Goal: Task Accomplishment & Management: Complete application form

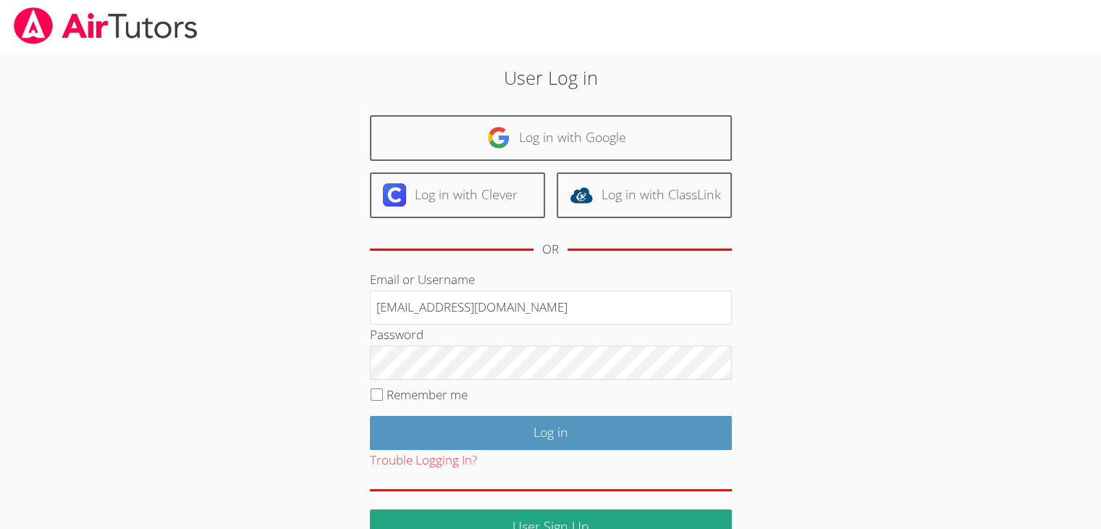
type input "[EMAIL_ADDRESS][DOMAIN_NAME]"
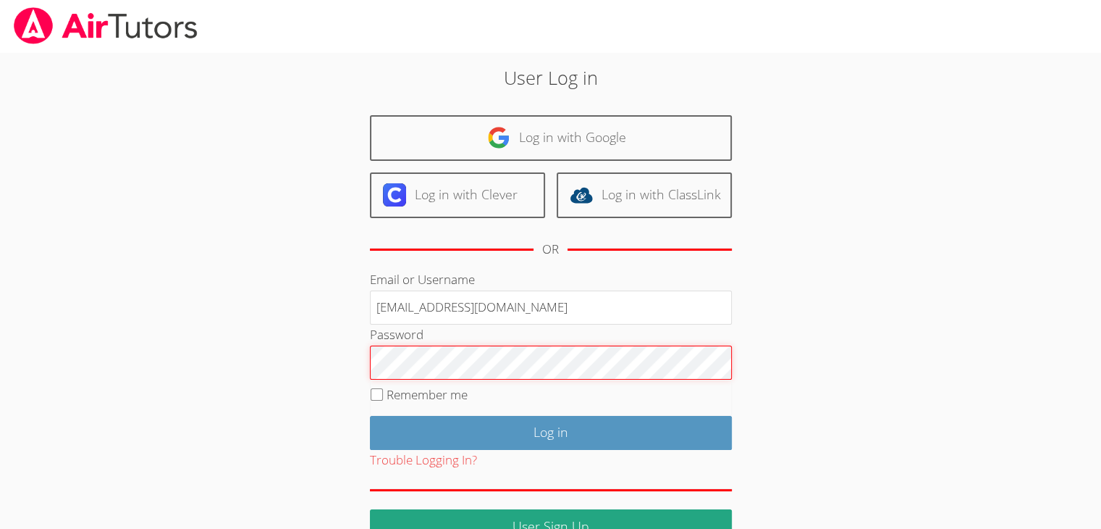
click at [370, 416] on input "Log in" at bounding box center [551, 433] width 362 height 34
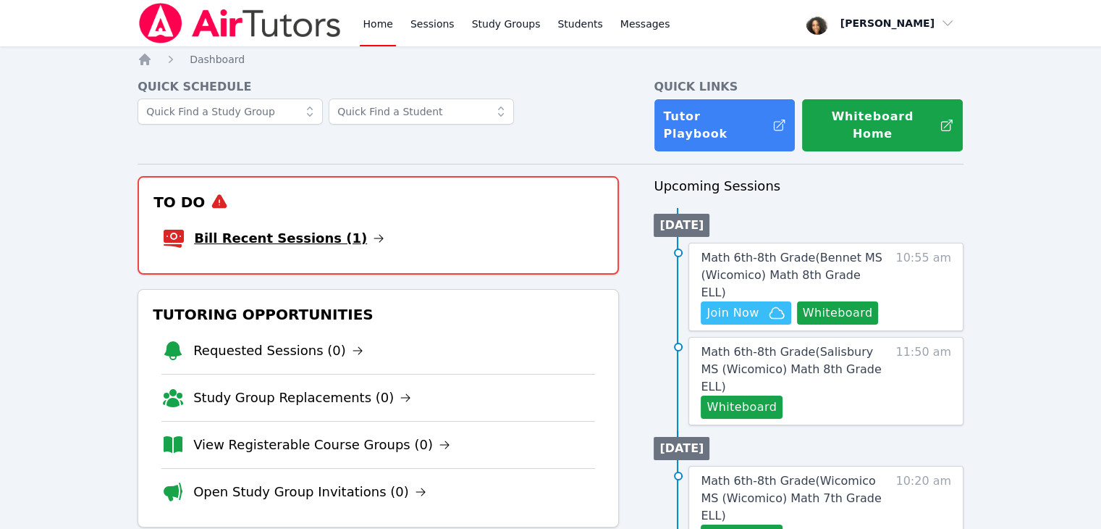
click at [295, 228] on link "Bill Recent Sessions (1)" at bounding box center [289, 238] width 190 height 20
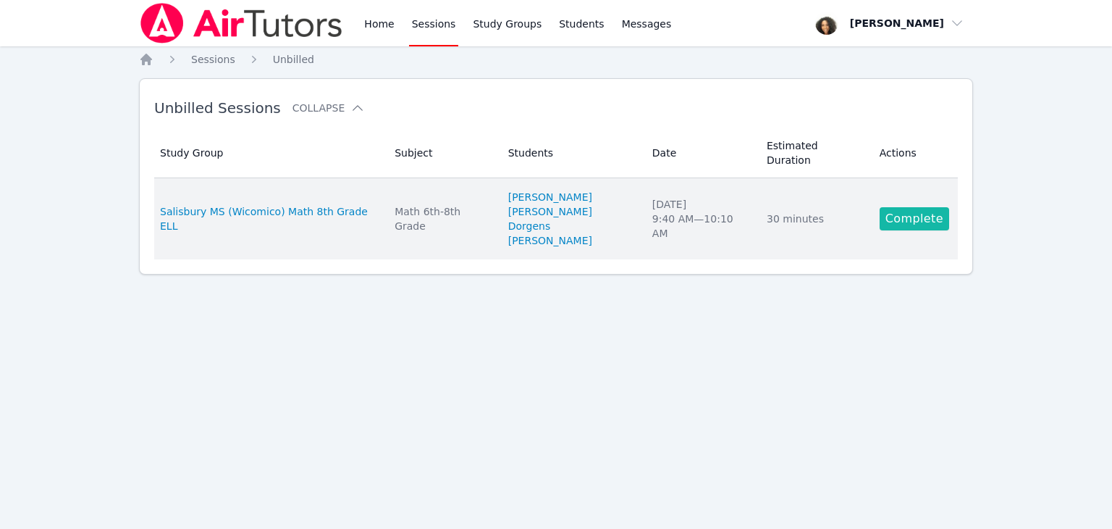
click at [891, 207] on link "Complete" at bounding box center [915, 218] width 70 height 23
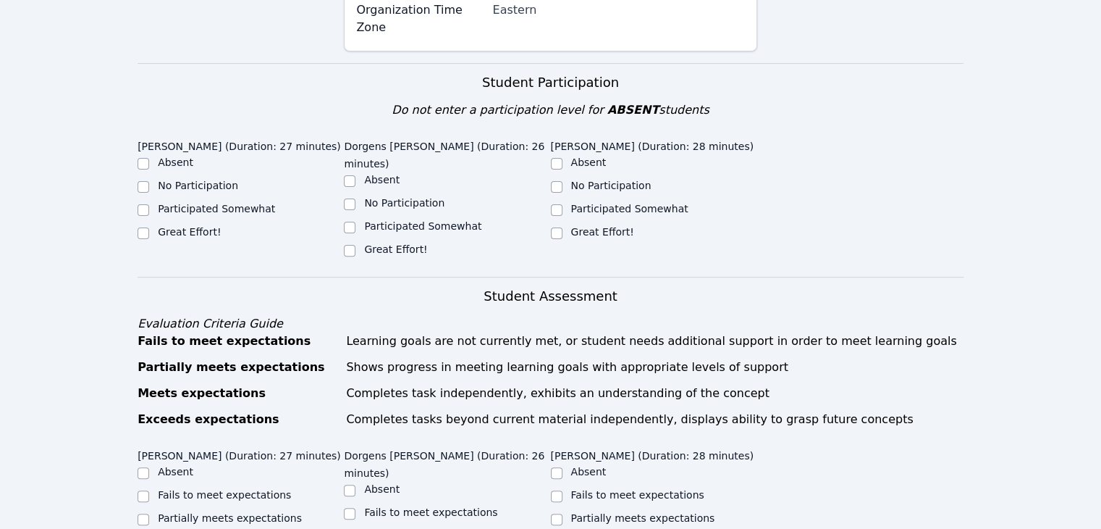
scroll to position [455, 0]
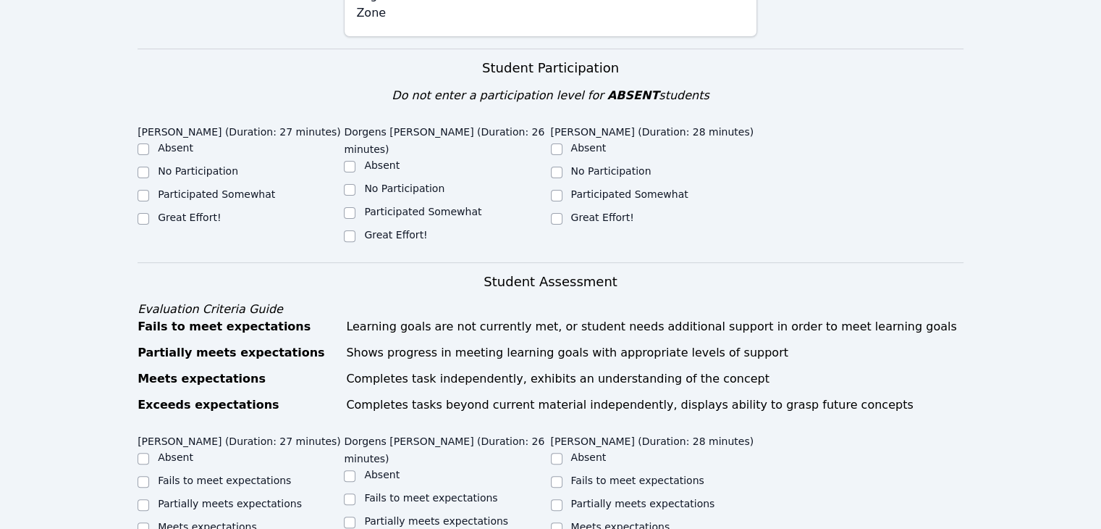
click at [156, 183] on div "Wood Anglade (Duration: 27 minutes) Absent No Participation Participated Somewh…" at bounding box center [551, 190] width 826 height 143
click at [145, 213] on input "Great Effort!" at bounding box center [144, 219] width 12 height 12
checkbox input "true"
click at [345, 230] on input "Great Effort!" at bounding box center [350, 236] width 12 height 12
checkbox input "true"
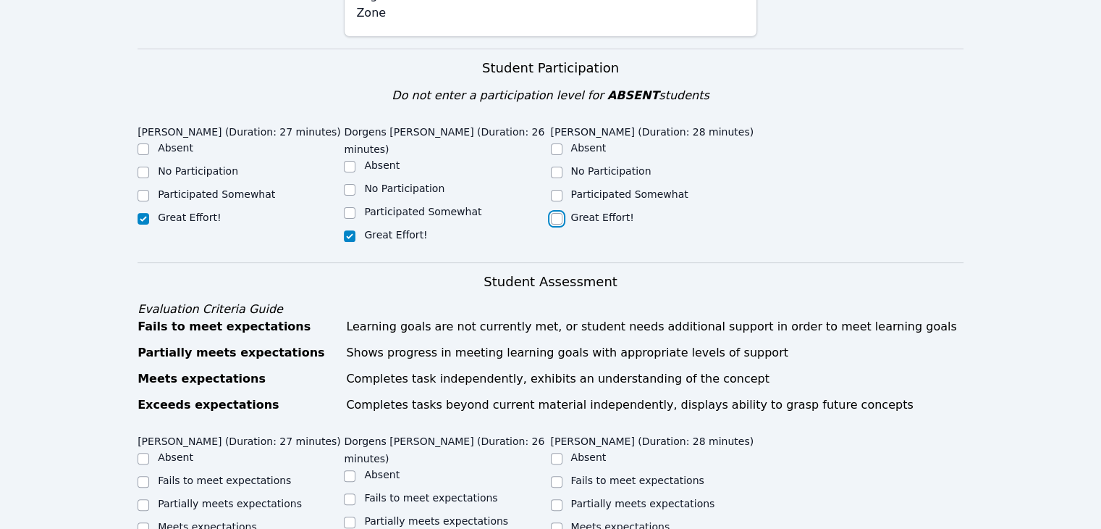
click at [553, 213] on input "Great Effort!" at bounding box center [557, 219] width 12 height 12
checkbox input "true"
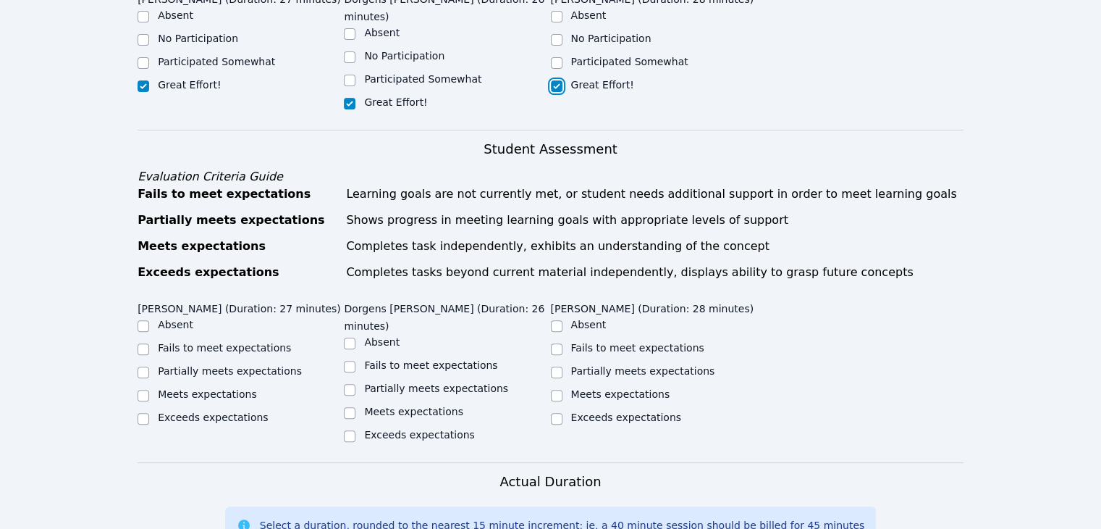
scroll to position [683, 0]
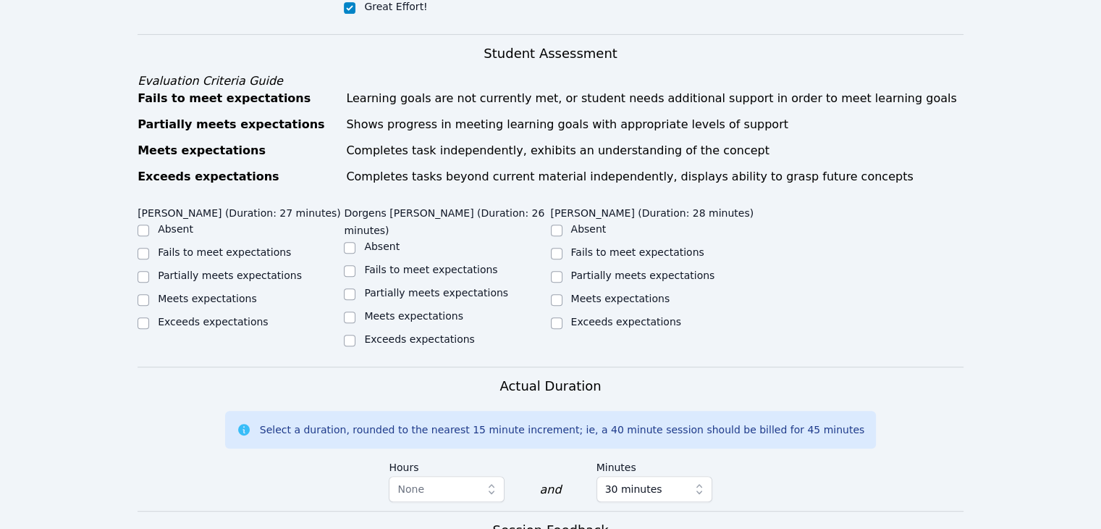
click at [209, 269] on label "Partially meets expectations" at bounding box center [230, 275] width 144 height 12
click at [149, 271] on input "Partially meets expectations" at bounding box center [144, 277] width 12 height 12
checkbox input "true"
click at [391, 287] on label "Partially meets expectations" at bounding box center [436, 293] width 144 height 12
click at [355, 288] on input "Partially meets expectations" at bounding box center [350, 294] width 12 height 12
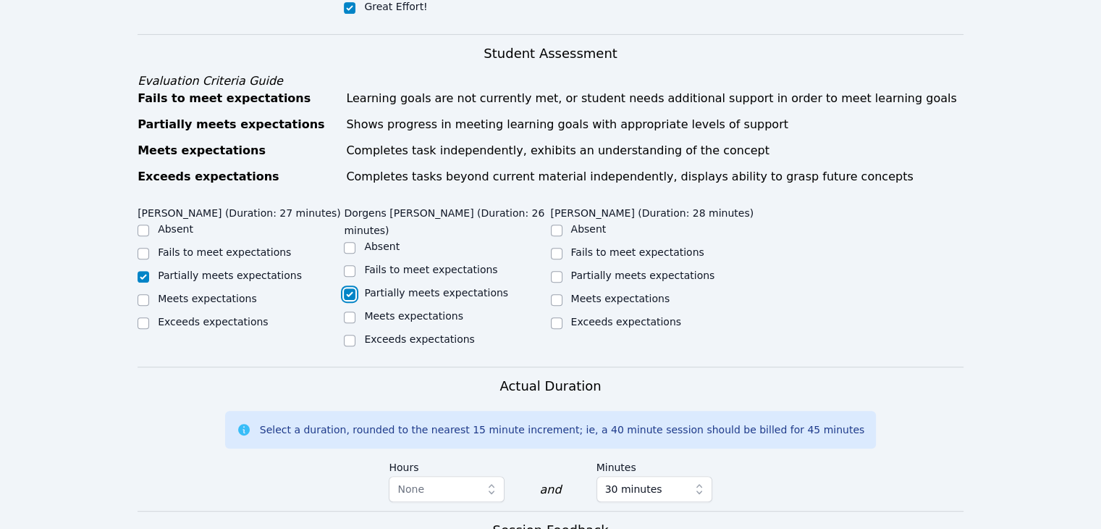
checkbox input "true"
click at [589, 269] on label "Partially meets expectations" at bounding box center [643, 275] width 144 height 12
click at [563, 271] on input "Partially meets expectations" at bounding box center [557, 277] width 12 height 12
checkbox input "true"
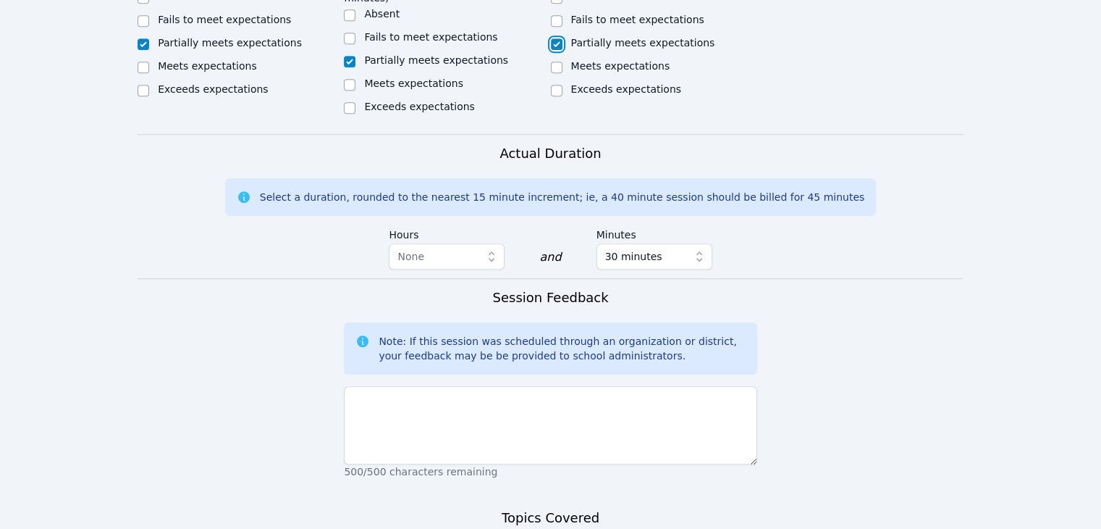
scroll to position [944, 0]
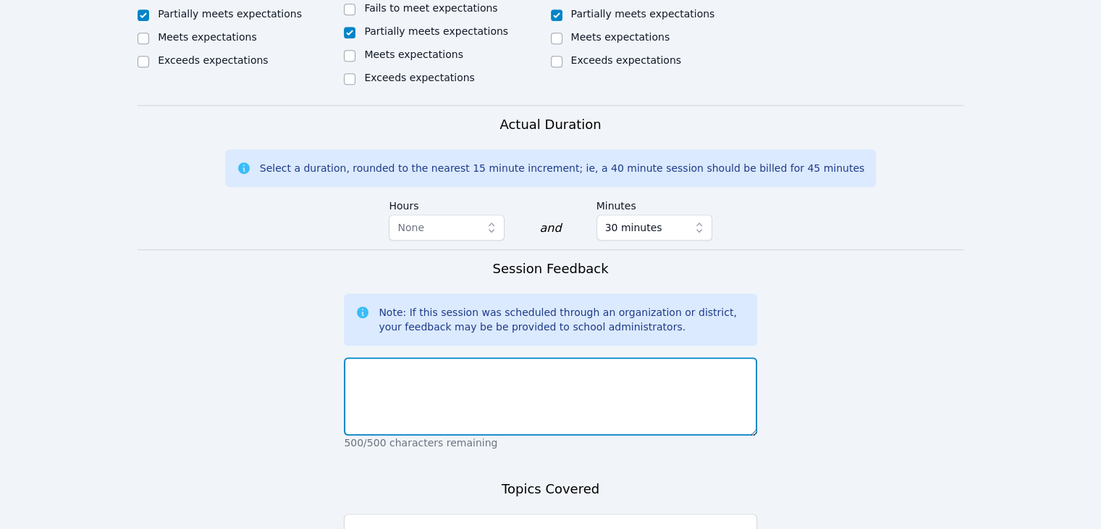
click at [499, 357] on textarea at bounding box center [550, 396] width 413 height 78
type textarea "They did a great job participating."
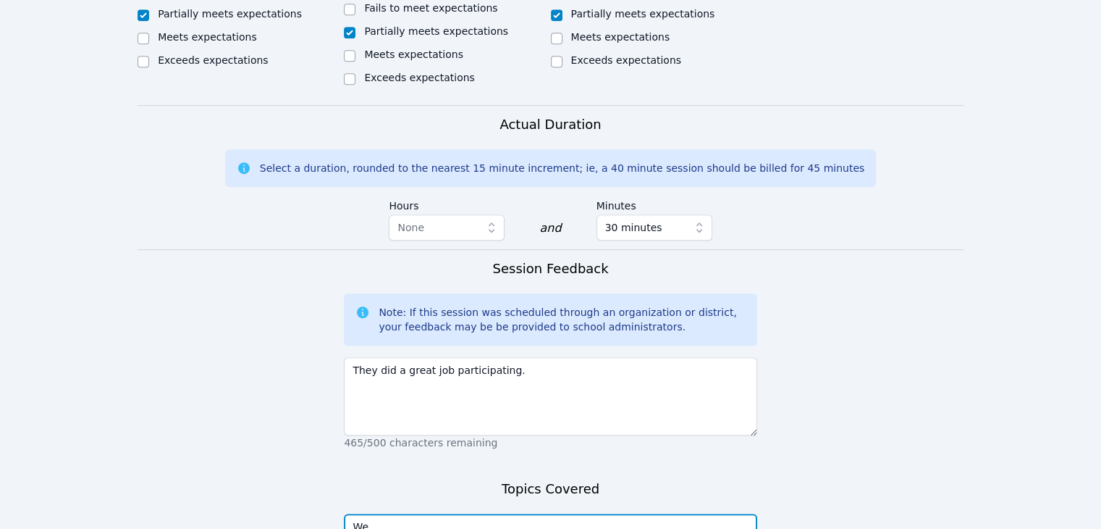
type textarea "W"
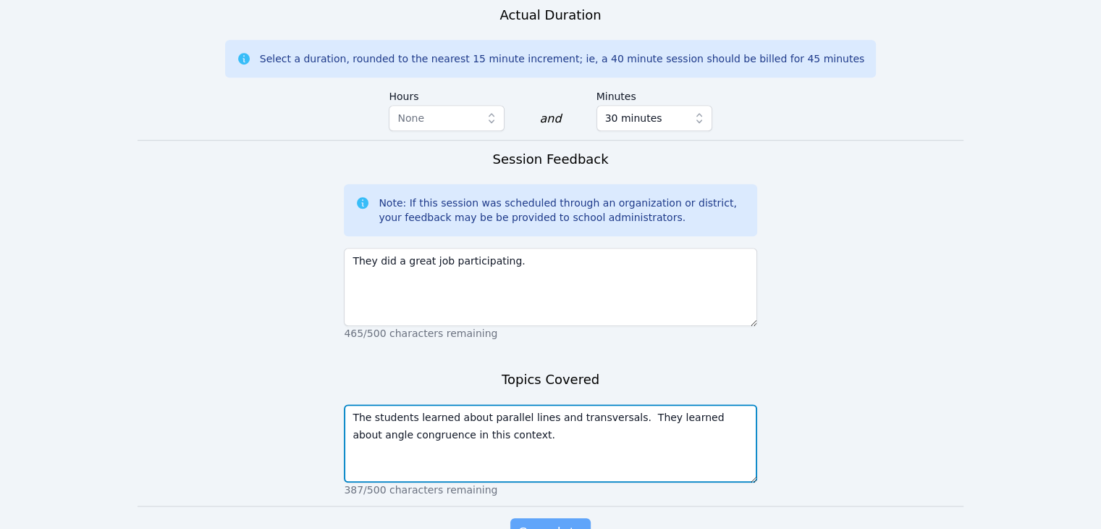
type textarea "The students learned about parallel lines and transversals. They learned about …"
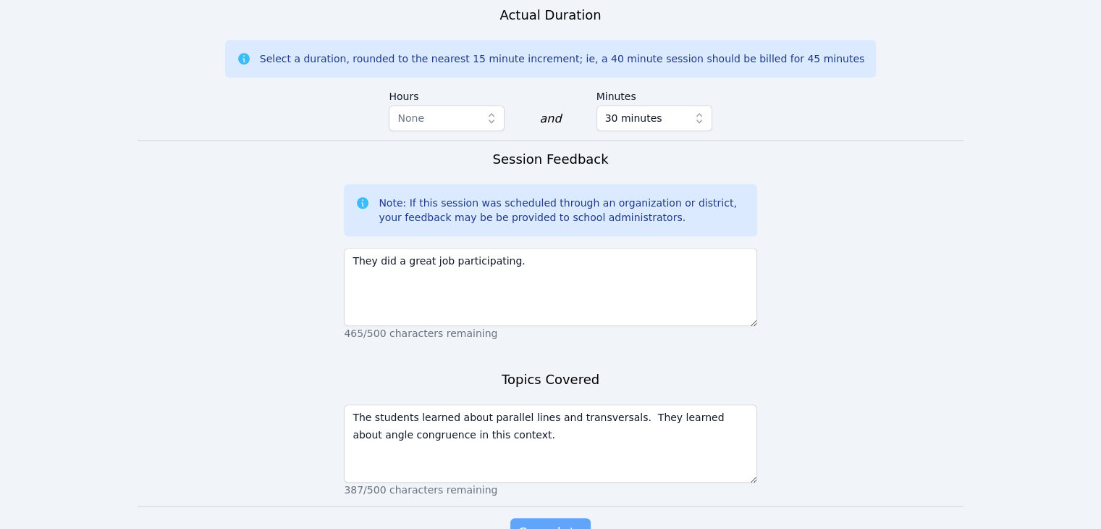
click at [552, 522] on span "Complete" at bounding box center [550, 532] width 65 height 20
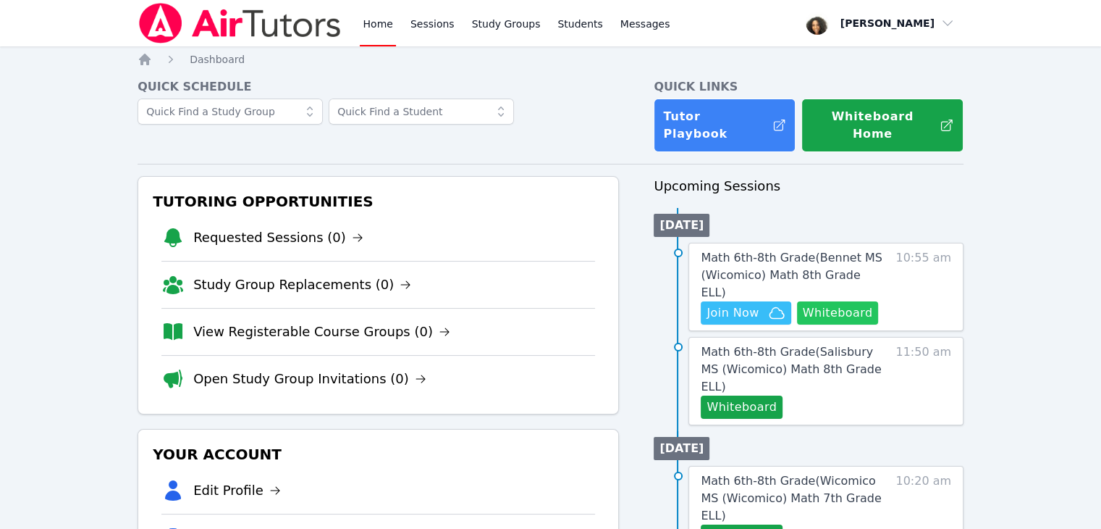
click at [820, 301] on button "Whiteboard" at bounding box center [838, 312] width 82 height 23
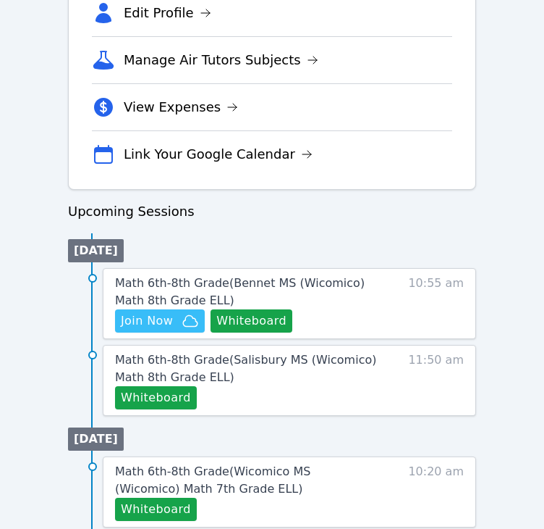
scroll to position [524, 0]
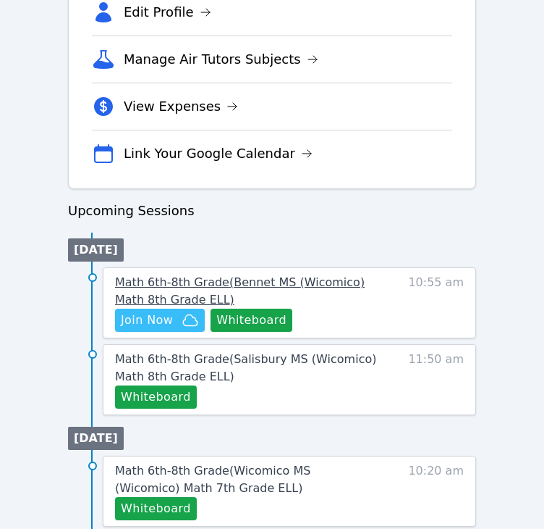
click at [256, 287] on link "Math 6th-8th Grade ( Bennet MS (Wicomico) Math 8th Grade ELL )" at bounding box center [246, 291] width 262 height 35
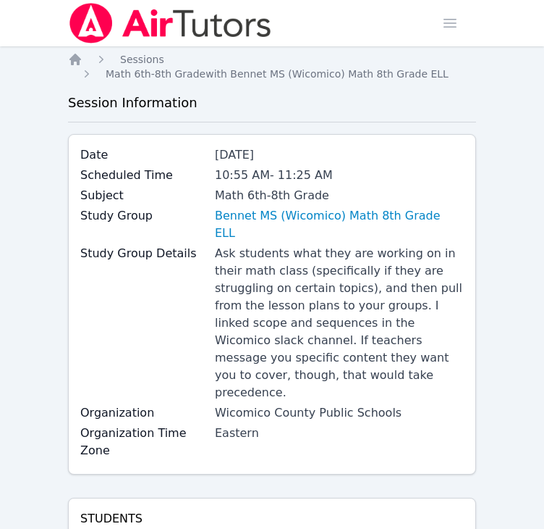
scroll to position [524, 0]
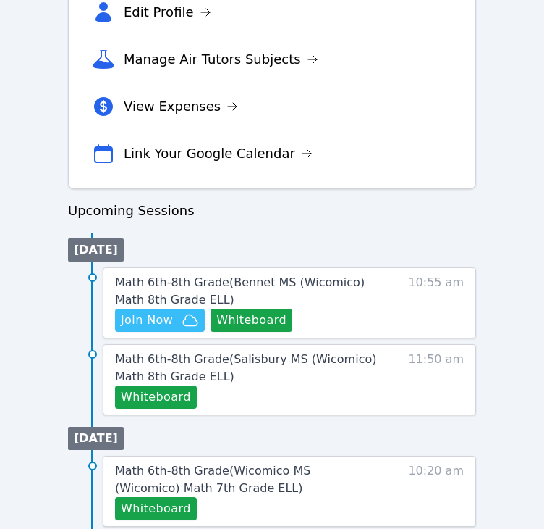
click at [13, 296] on div "Home Sessions Study Groups Students Messages Open user menu Michelle Dupin Open…" at bounding box center [272, 322] width 544 height 1692
click at [135, 321] on span "Join Now" at bounding box center [147, 319] width 52 height 17
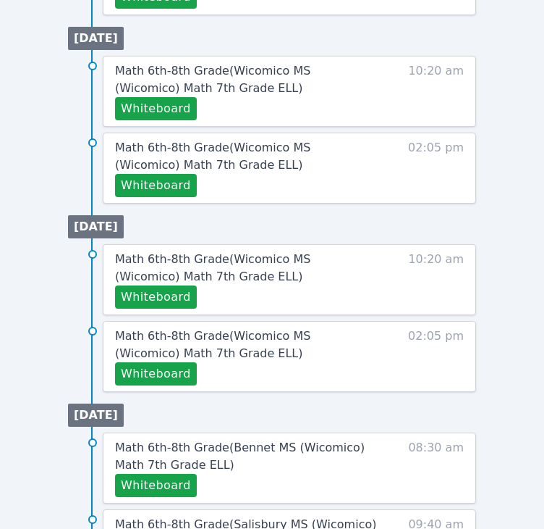
scroll to position [925, 0]
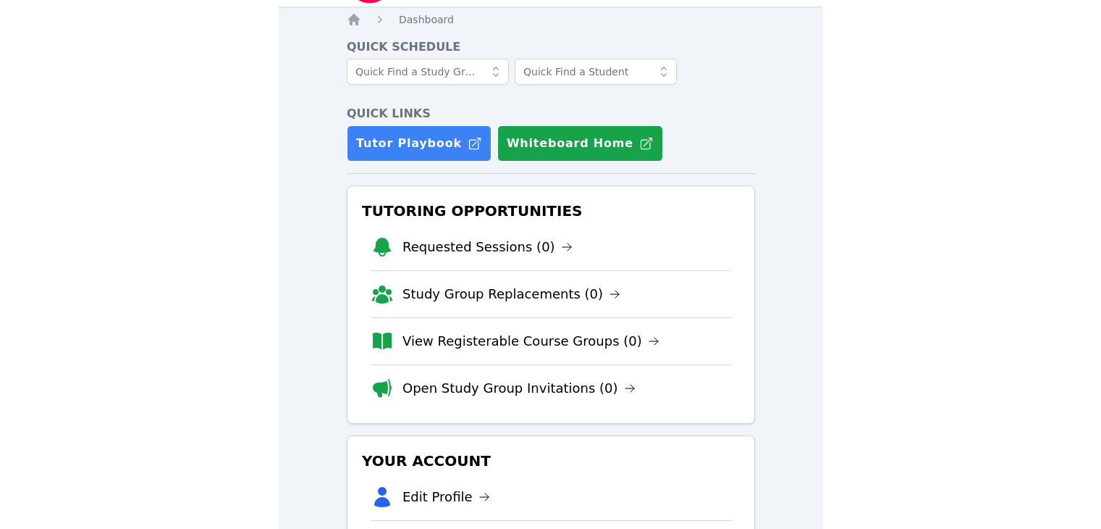
scroll to position [38, 0]
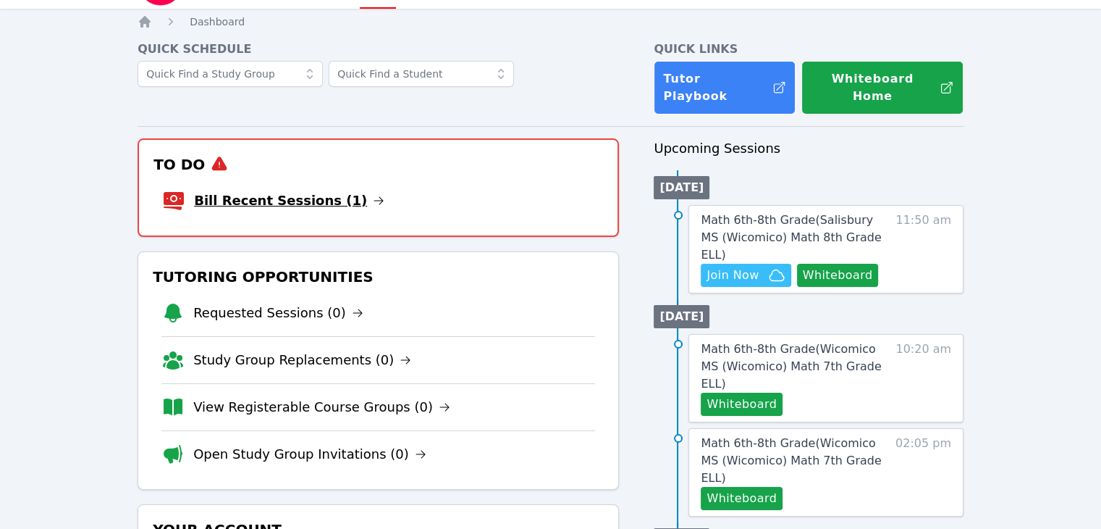
click at [301, 190] on link "Bill Recent Sessions (1)" at bounding box center [289, 200] width 190 height 20
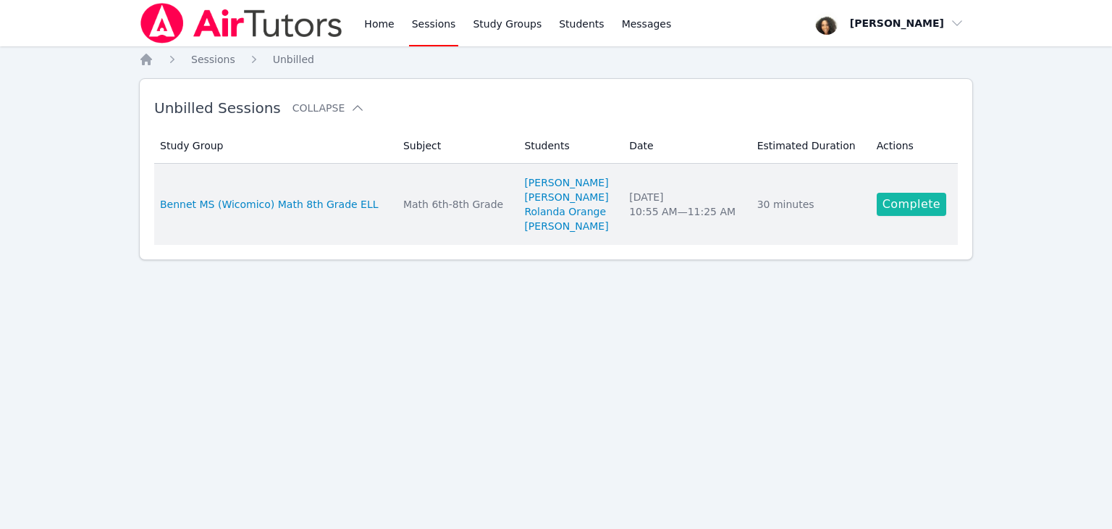
click at [915, 206] on link "Complete" at bounding box center [912, 204] width 70 height 23
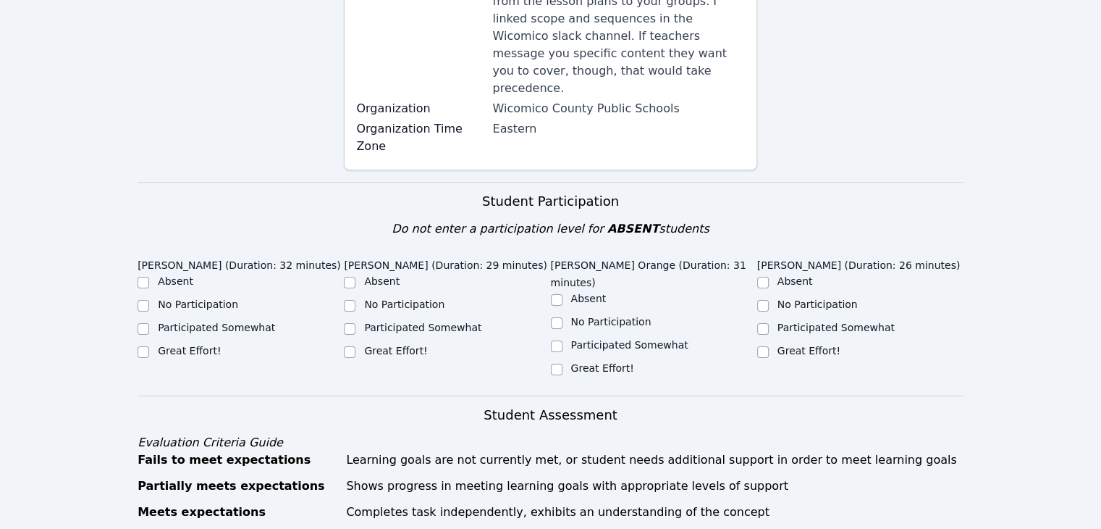
scroll to position [304, 0]
click at [144, 346] on input "Great Effort!" at bounding box center [144, 352] width 12 height 12
checkbox input "true"
click at [348, 346] on input "Great Effort!" at bounding box center [350, 352] width 12 height 12
checkbox input "true"
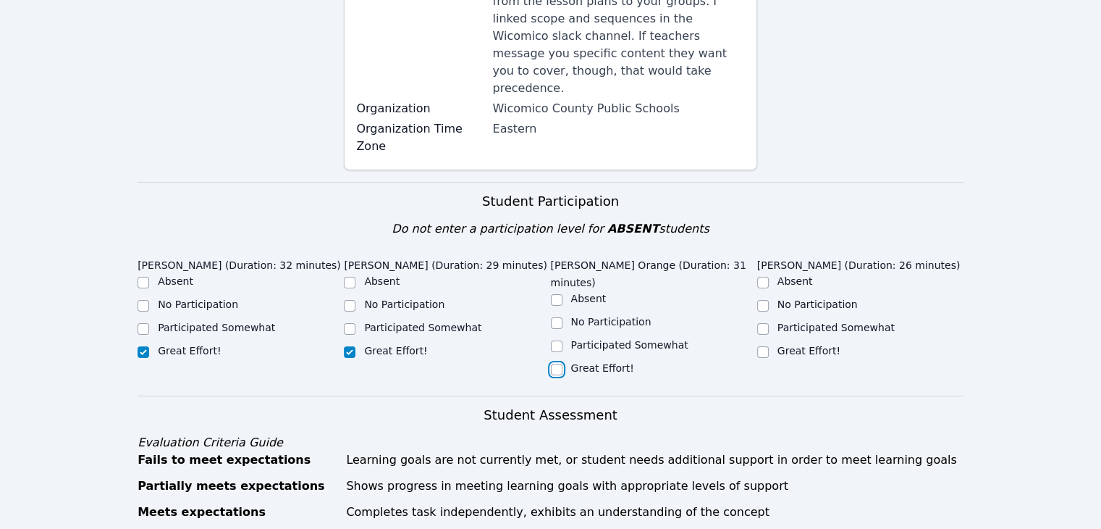
click at [556, 363] on input "Great Effort!" at bounding box center [557, 369] width 12 height 12
checkbox input "true"
click at [764, 346] on input "Great Effort!" at bounding box center [763, 352] width 12 height 12
checkbox input "true"
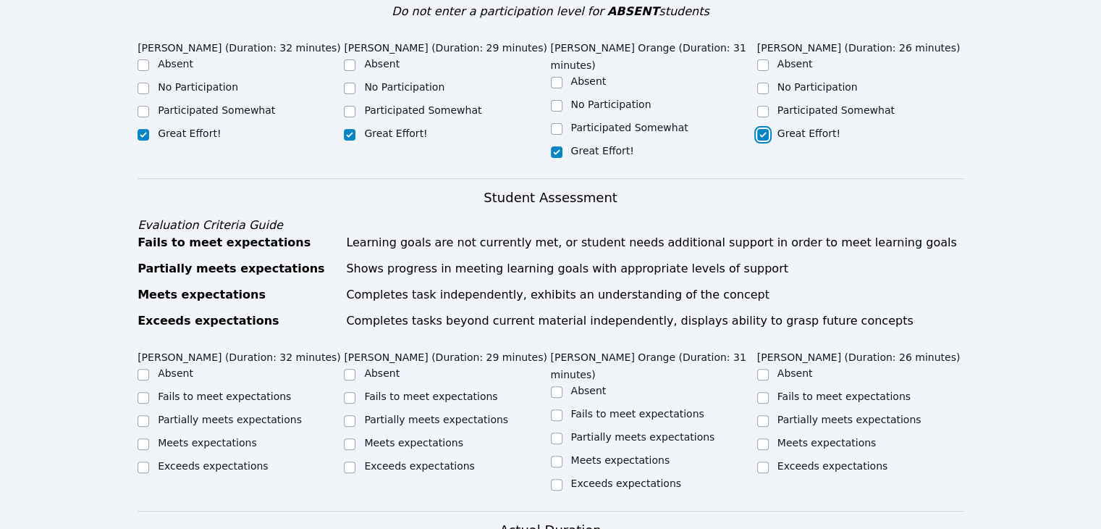
scroll to position [527, 0]
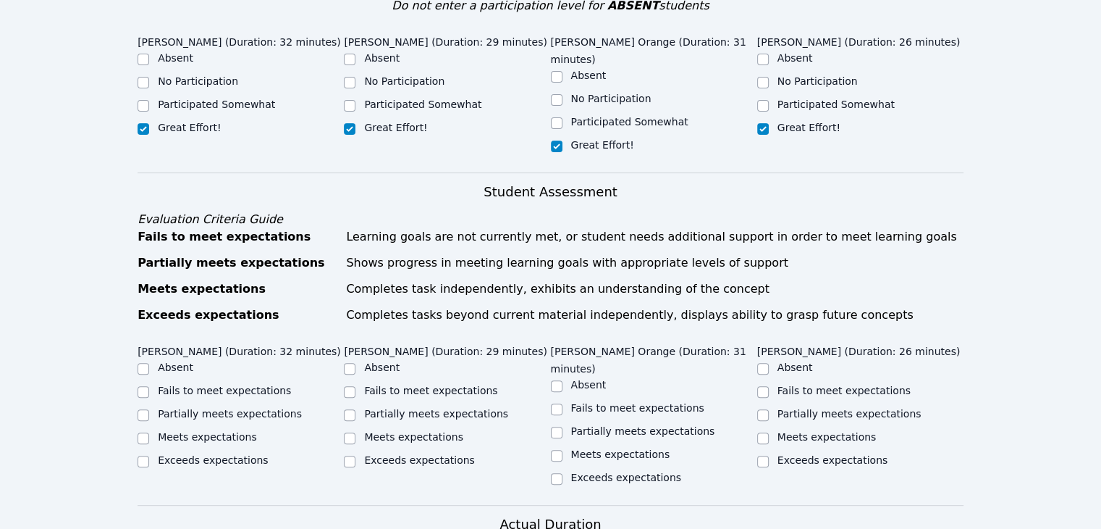
click at [162, 431] on label "Meets expectations" at bounding box center [207, 437] width 99 height 12
click at [149, 432] on input "Meets expectations" at bounding box center [144, 438] width 12 height 12
checkbox input "true"
click at [353, 432] on input "Meets expectations" at bounding box center [350, 438] width 12 height 12
checkbox input "true"
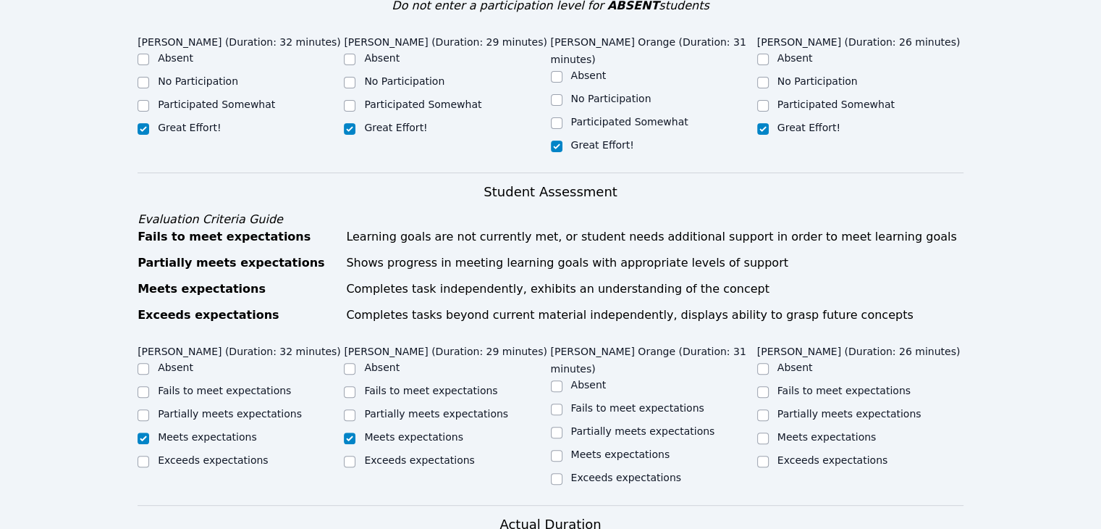
click at [578, 448] on label "Meets expectations" at bounding box center [620, 454] width 99 height 12
click at [563, 450] on input "Meets expectations" at bounding box center [557, 456] width 12 height 12
checkbox input "true"
click at [762, 432] on input "Meets expectations" at bounding box center [763, 438] width 12 height 12
checkbox input "true"
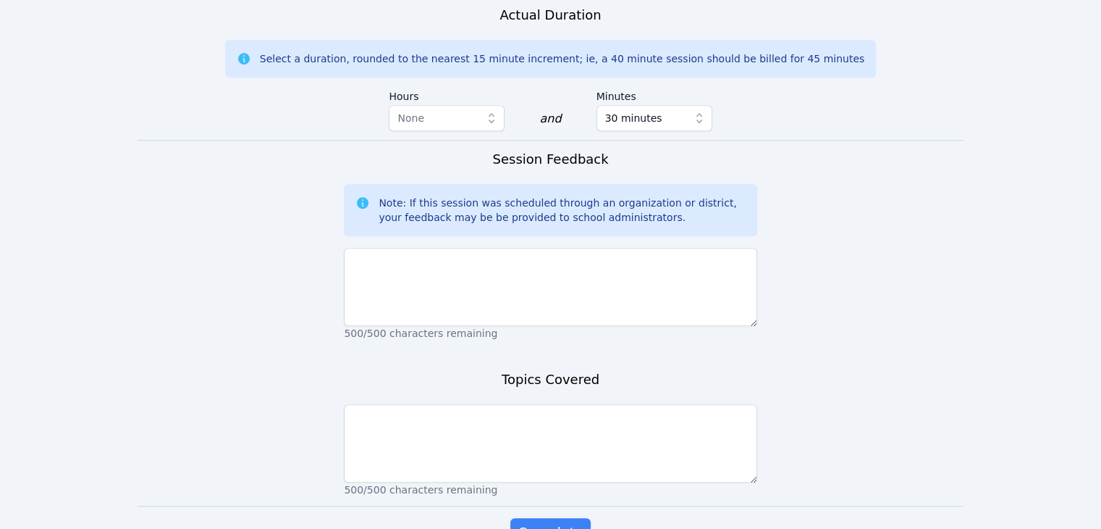
scroll to position [1053, 0]
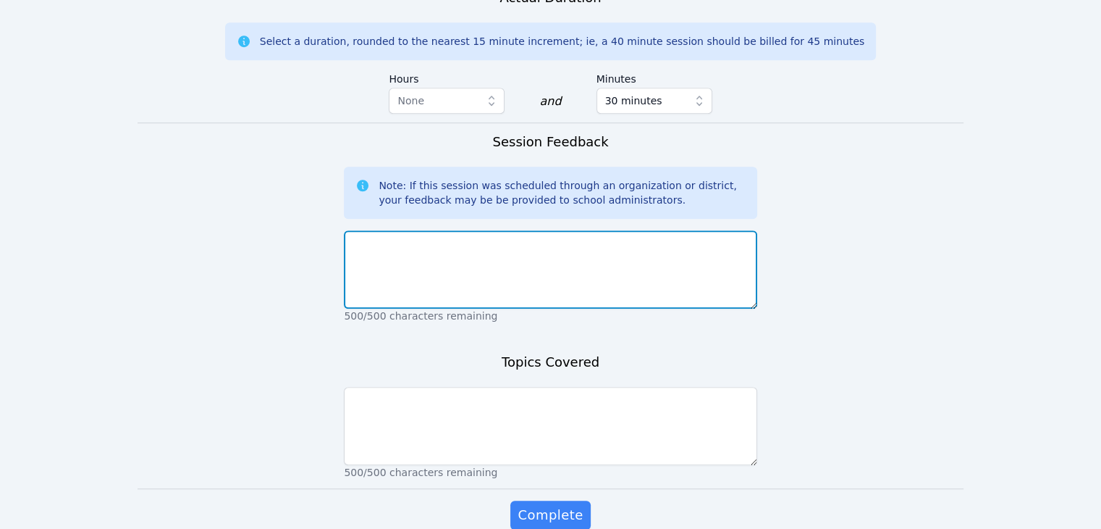
click at [698, 230] on textarea at bounding box center [550, 269] width 413 height 78
type textarea "They did a good job. This is a nice group."
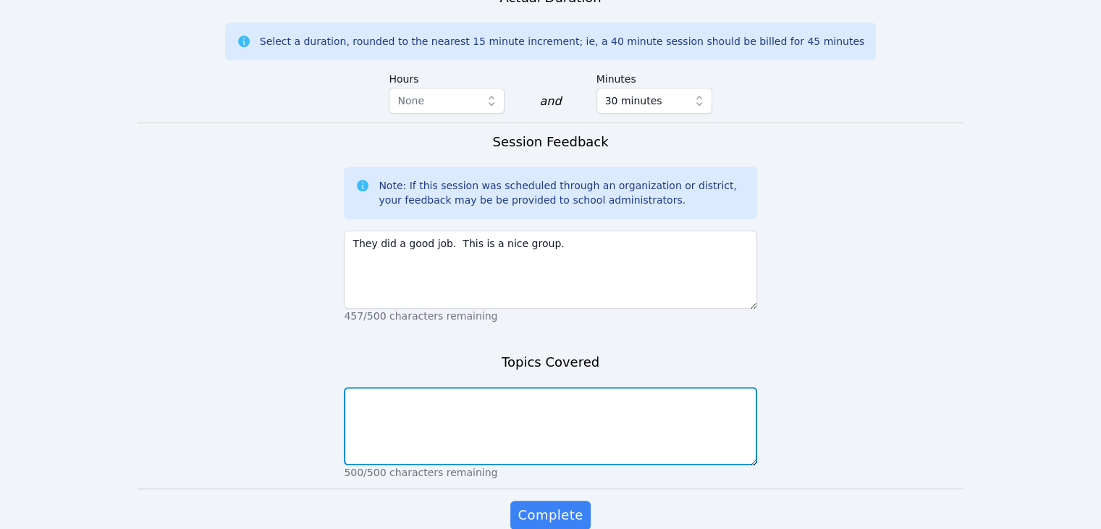
click at [526, 387] on textarea at bounding box center [550, 426] width 413 height 78
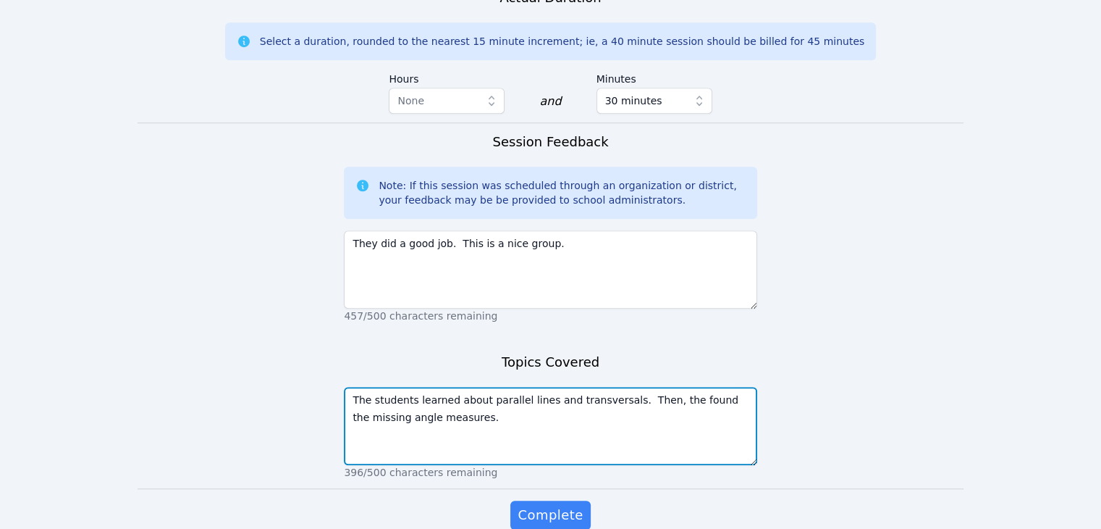
click at [655, 387] on textarea "The students learned about parallel lines and transversals. Then, the found the…" at bounding box center [550, 426] width 413 height 78
drag, startPoint x: 658, startPoint y: 363, endPoint x: 560, endPoint y: 445, distance: 127.5
type textarea "The students learned about parallel lines and transversals. Then, they found th…"
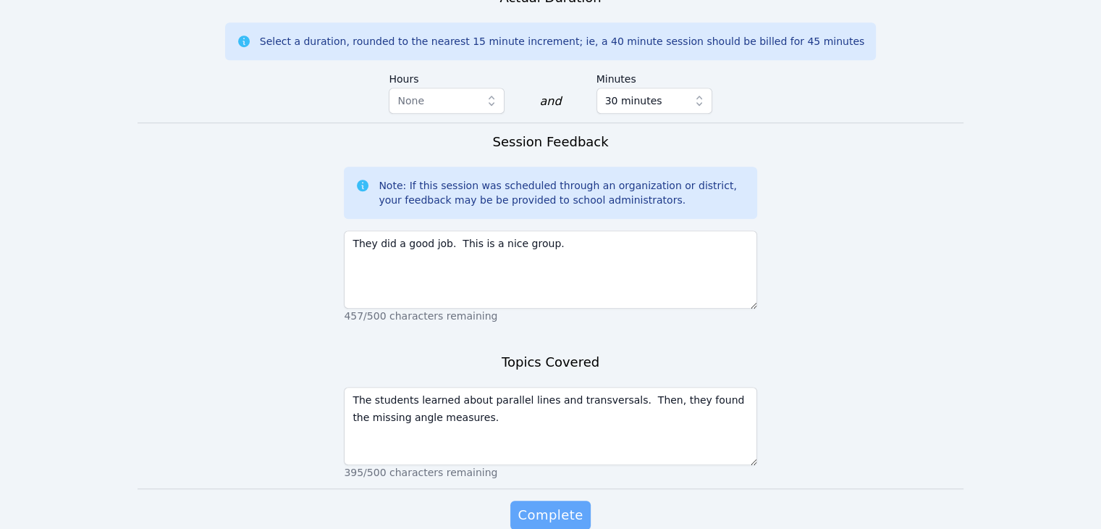
click at [560, 505] on span "Complete" at bounding box center [550, 515] width 65 height 20
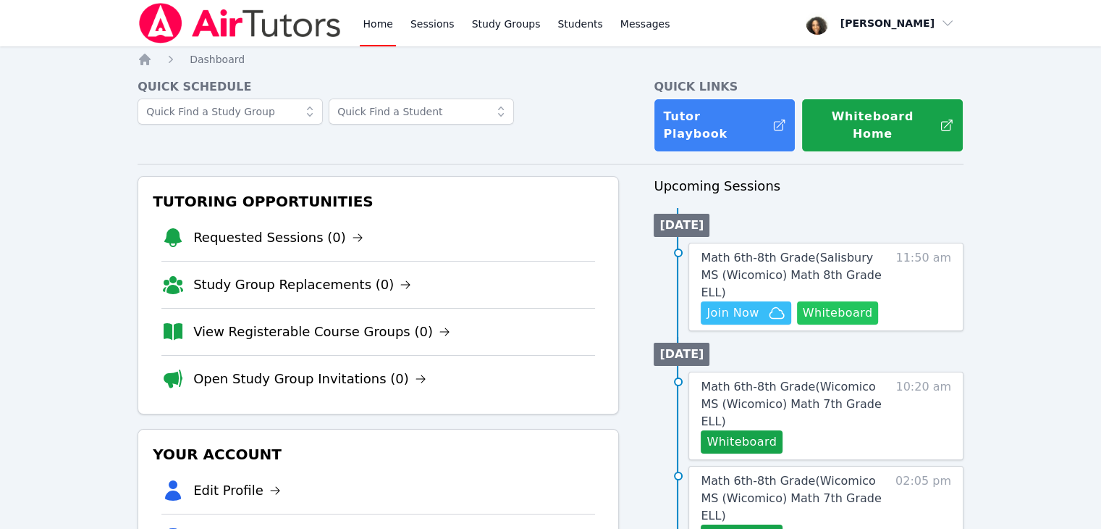
click at [851, 301] on button "Whiteboard" at bounding box center [838, 312] width 82 height 23
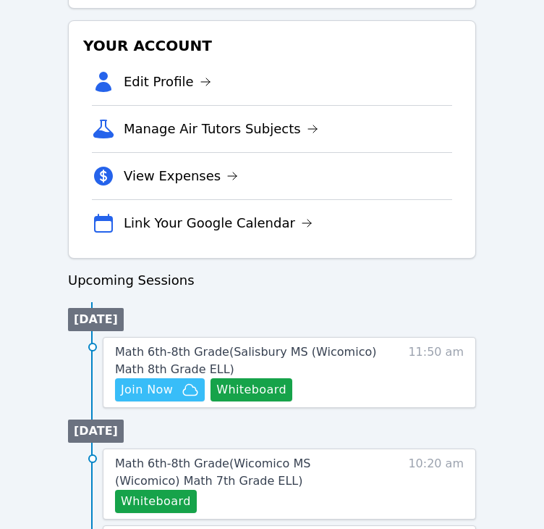
scroll to position [462, 0]
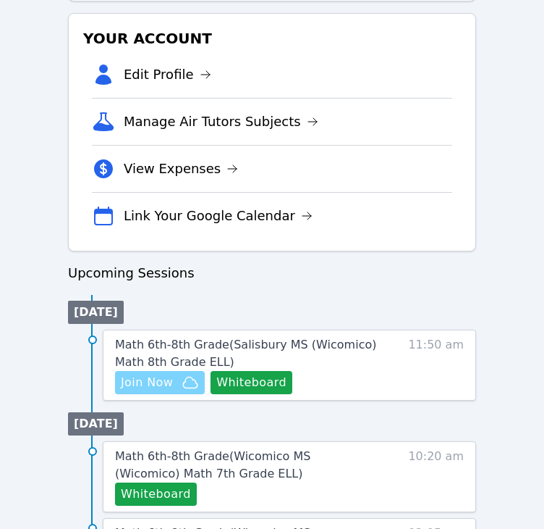
click at [153, 379] on span "Join Now" at bounding box center [147, 382] width 52 height 17
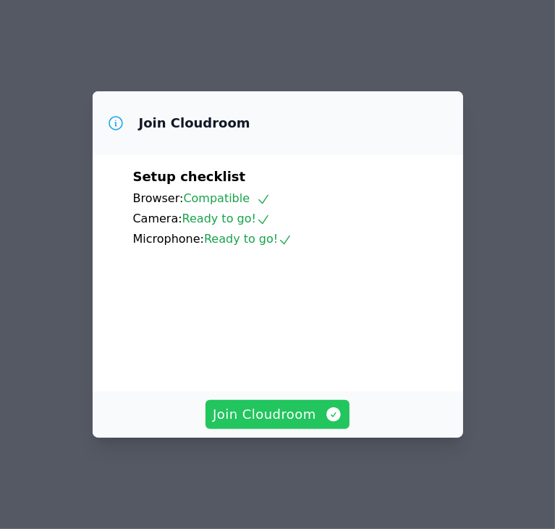
click at [265, 424] on span "Join Cloudroom" at bounding box center [278, 414] width 130 height 20
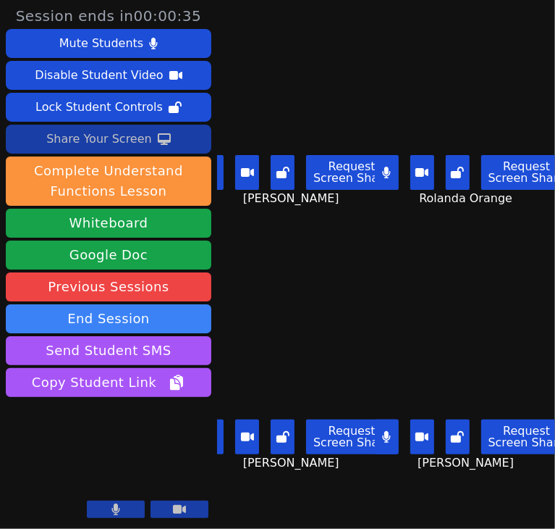
click at [101, 140] on div "Share Your Screen" at bounding box center [99, 138] width 106 height 23
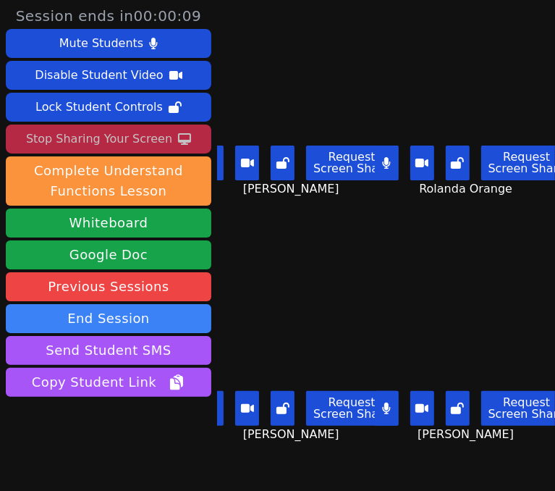
click at [98, 144] on div "Stop Sharing Your Screen" at bounding box center [99, 138] width 146 height 23
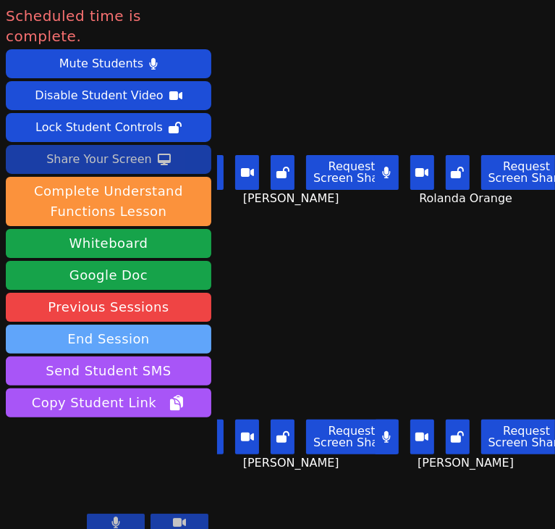
click at [164, 324] on button "End Session" at bounding box center [109, 338] width 206 height 29
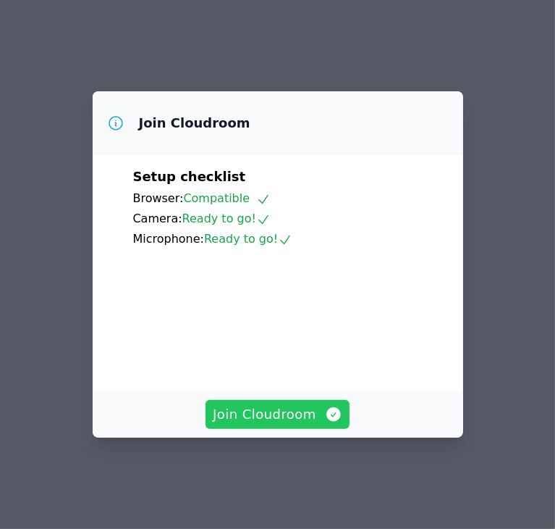
click at [277, 424] on span "Join Cloudroom" at bounding box center [278, 414] width 130 height 20
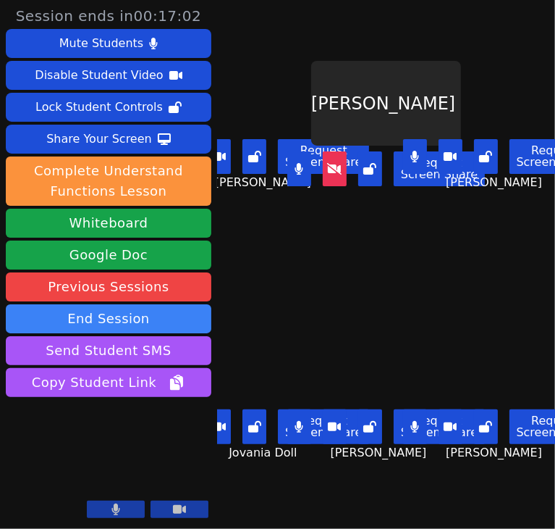
click at [381, 239] on div "Edendz Joseph Request Screen Share" at bounding box center [386, 132] width 107 height 264
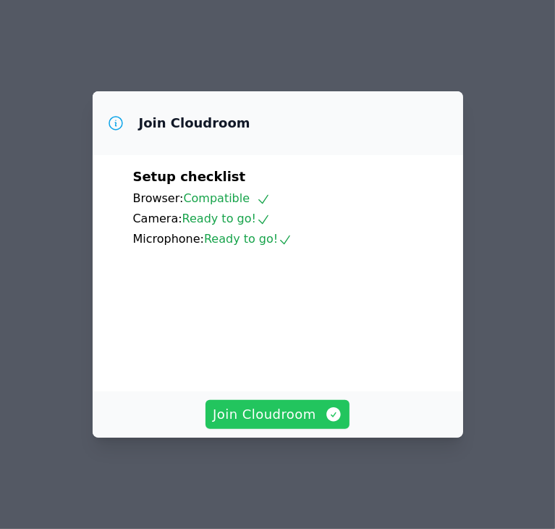
click at [298, 424] on span "Join Cloudroom" at bounding box center [278, 414] width 130 height 20
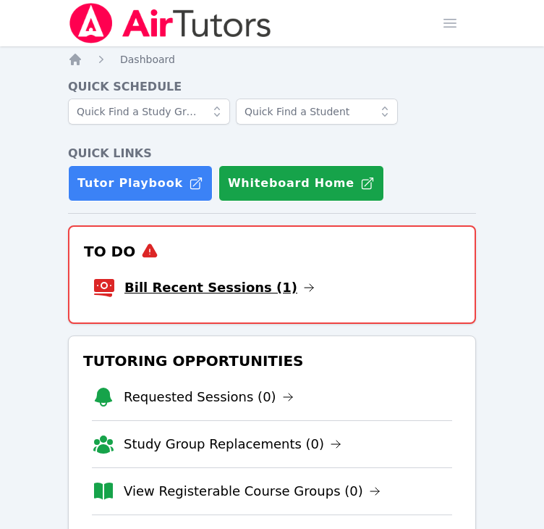
click at [217, 279] on link "Bill Recent Sessions (1)" at bounding box center [220, 287] width 190 height 20
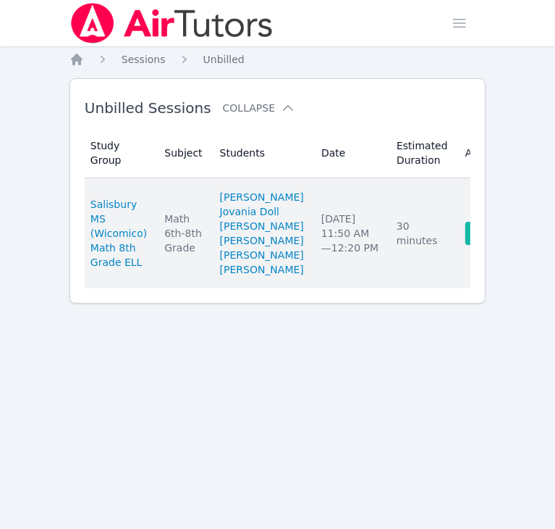
click at [466, 245] on link "Complete" at bounding box center [501, 233] width 70 height 23
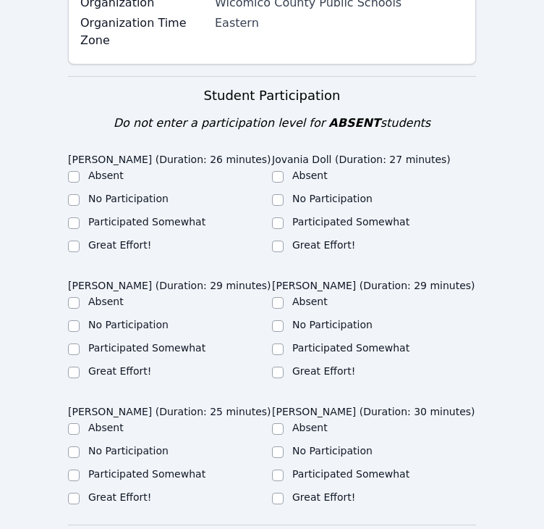
scroll to position [432, 0]
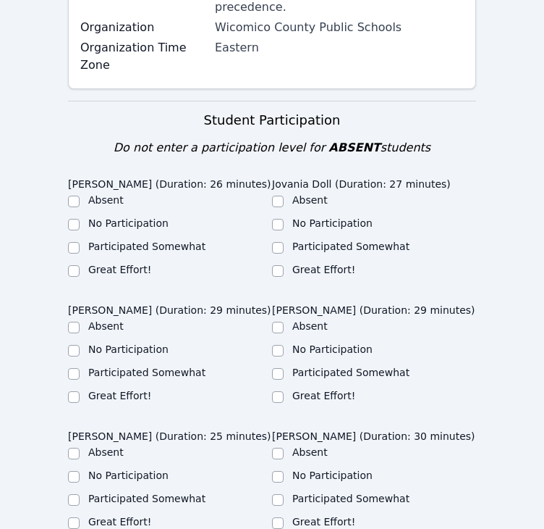
click at [185, 240] on label "Participated Somewhat" at bounding box center [146, 246] width 117 height 12
click at [80, 242] on input "Participated Somewhat" at bounding box center [74, 248] width 12 height 12
checkbox input "true"
click at [348, 264] on label "Great Effort!" at bounding box center [324, 270] width 63 height 12
click at [284, 265] on input "Great Effort!" at bounding box center [278, 271] width 12 height 12
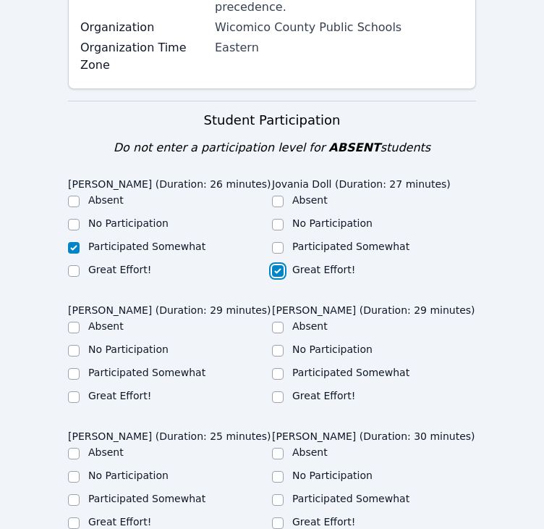
checkbox input "true"
click at [358, 240] on label "Participated Somewhat" at bounding box center [351, 246] width 117 height 12
click at [284, 242] on input "Participated Somewhat" at bounding box center [278, 248] width 12 height 12
checkbox input "true"
checkbox input "false"
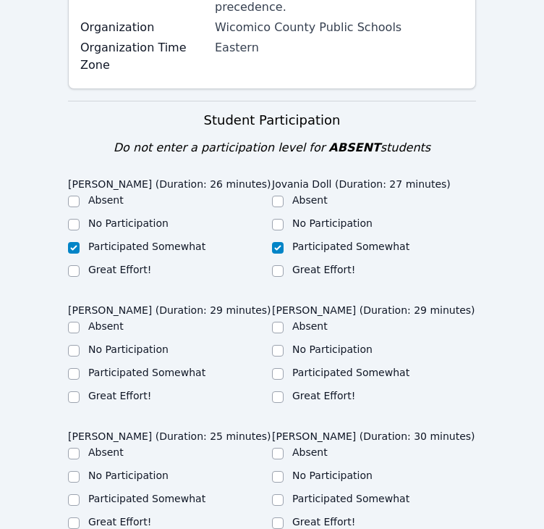
click at [167, 366] on label "Participated Somewhat" at bounding box center [146, 372] width 117 height 12
click at [80, 368] on input "Participated Somewhat" at bounding box center [74, 374] width 12 height 12
checkbox input "true"
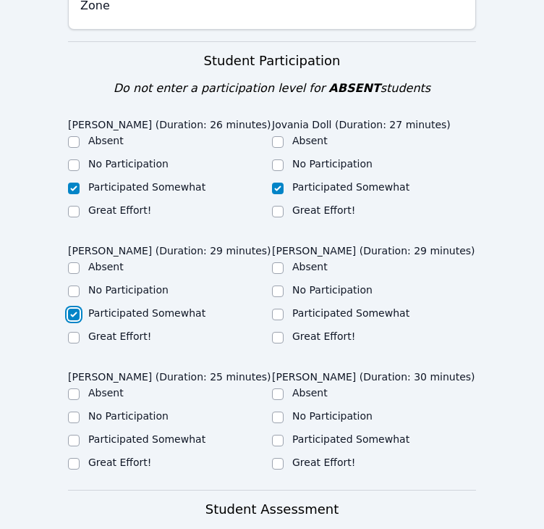
scroll to position [501, 0]
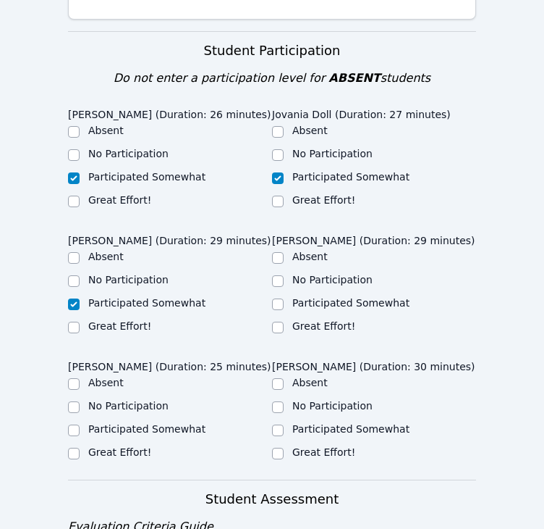
click at [369, 297] on label "Participated Somewhat" at bounding box center [351, 303] width 117 height 12
click at [284, 298] on input "Participated Somewhat" at bounding box center [278, 304] width 12 height 12
checkbox input "true"
click at [153, 423] on label "Participated Somewhat" at bounding box center [146, 429] width 117 height 12
click at [80, 424] on input "Participated Somewhat" at bounding box center [74, 430] width 12 height 12
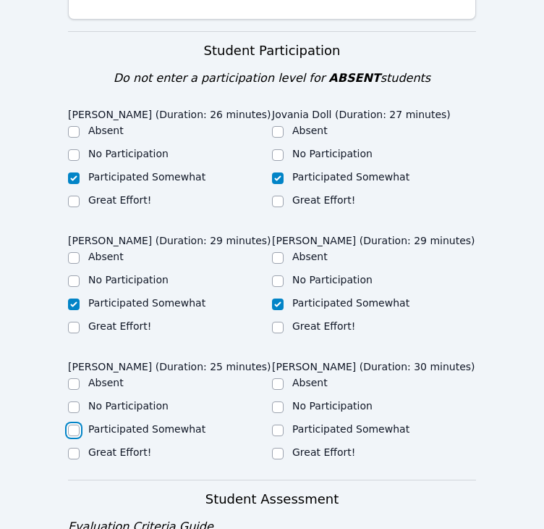
checkbox input "true"
click at [117, 446] on label "Great Effort!" at bounding box center [119, 452] width 63 height 12
click at [80, 447] on input "Great Effort!" at bounding box center [74, 453] width 12 height 12
checkbox input "true"
checkbox input "false"
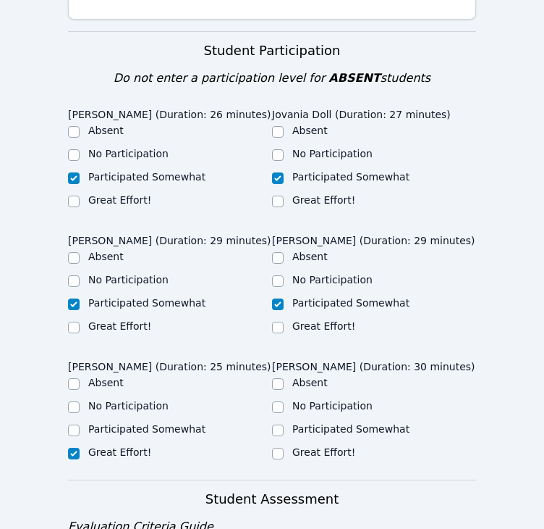
click at [298, 446] on label "Great Effort!" at bounding box center [324, 452] width 63 height 12
click at [284, 447] on input "Great Effort!" at bounding box center [278, 453] width 12 height 12
checkbox input "true"
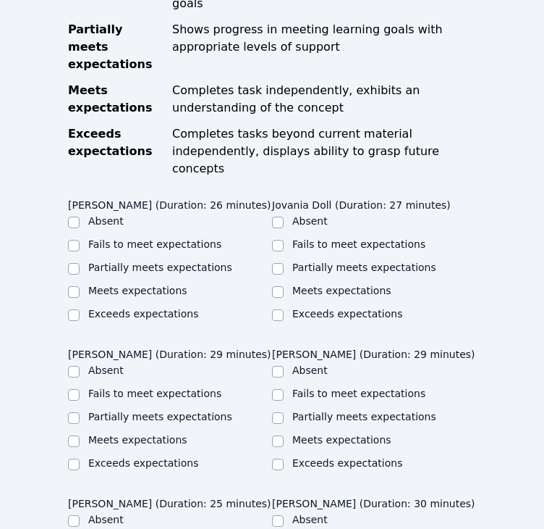
scroll to position [1080, 0]
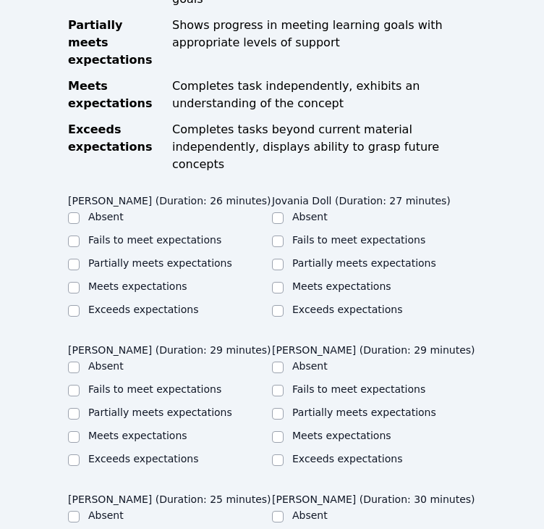
click at [293, 257] on label "Partially meets expectations" at bounding box center [365, 263] width 144 height 12
click at [284, 258] on input "Partially meets expectations" at bounding box center [278, 264] width 12 height 12
checkbox input "true"
click at [175, 257] on label "Partially meets expectations" at bounding box center [160, 263] width 144 height 12
click at [80, 258] on input "Partially meets expectations" at bounding box center [74, 264] width 12 height 12
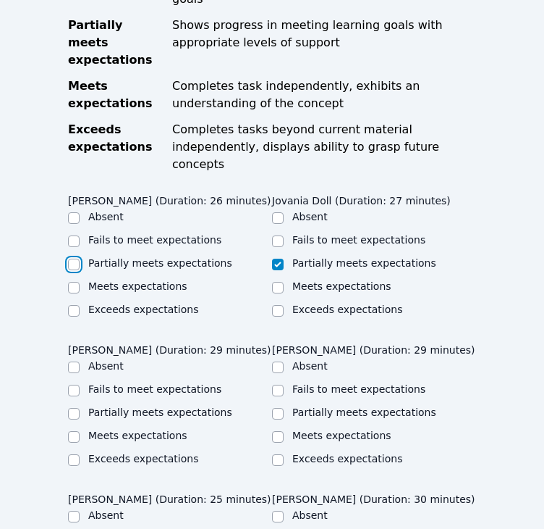
checkbox input "true"
click at [171, 406] on label "Partially meets expectations" at bounding box center [160, 412] width 144 height 12
click at [80, 408] on input "Partially meets expectations" at bounding box center [74, 414] width 12 height 12
checkbox input "true"
click at [319, 406] on label "Partially meets expectations" at bounding box center [365, 412] width 144 height 12
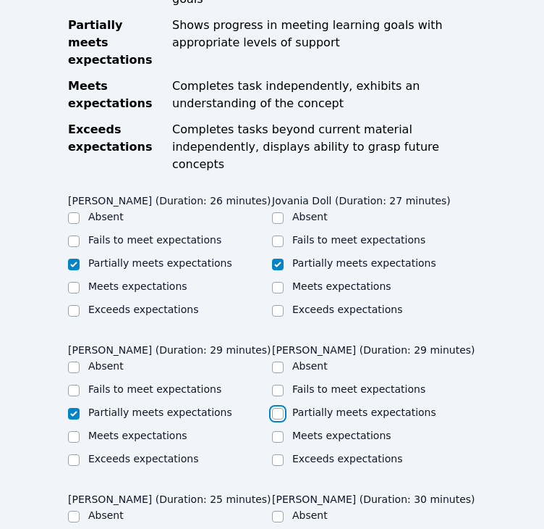
click at [284, 408] on input "Partially meets expectations" at bounding box center [278, 414] width 12 height 12
checkbox input "true"
click at [313, 429] on label "Meets expectations" at bounding box center [342, 435] width 99 height 12
click at [284, 431] on input "Meets expectations" at bounding box center [278, 437] width 12 height 12
checkbox input "true"
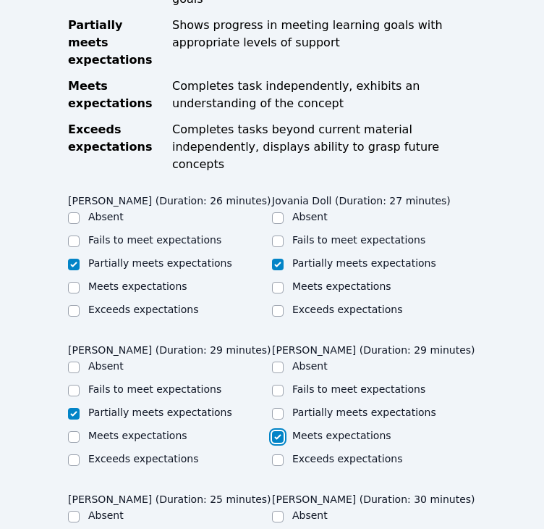
checkbox input "false"
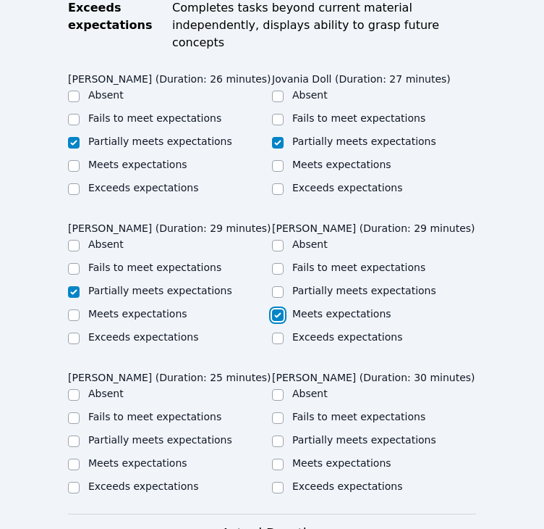
scroll to position [1203, 0]
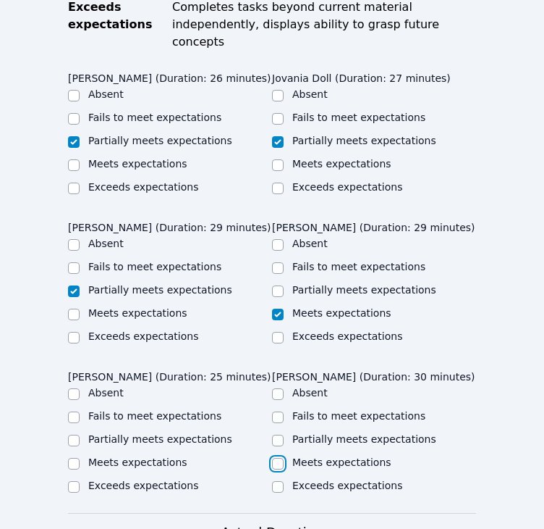
click at [282, 458] on input "Meets expectations" at bounding box center [278, 464] width 12 height 12
checkbox input "true"
click at [168, 456] on label "Meets expectations" at bounding box center [137, 462] width 99 height 12
click at [80, 458] on input "Meets expectations" at bounding box center [74, 464] width 12 height 12
checkbox input "true"
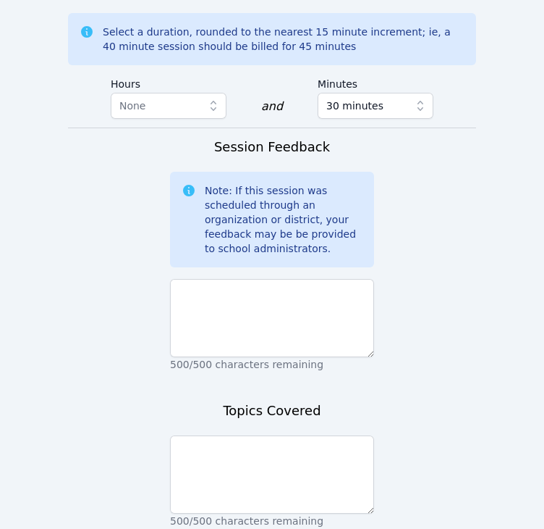
scroll to position [1777, 0]
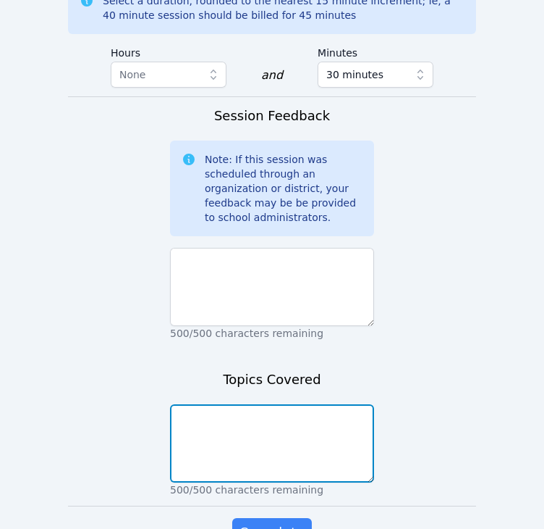
click at [313, 404] on textarea at bounding box center [272, 443] width 204 height 78
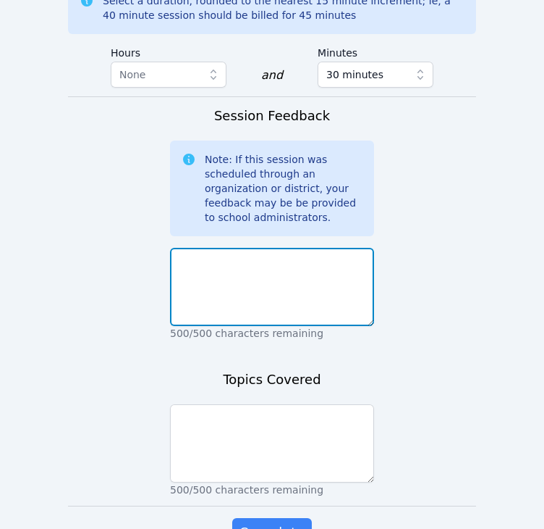
click at [323, 248] on textarea at bounding box center [272, 287] width 204 height 78
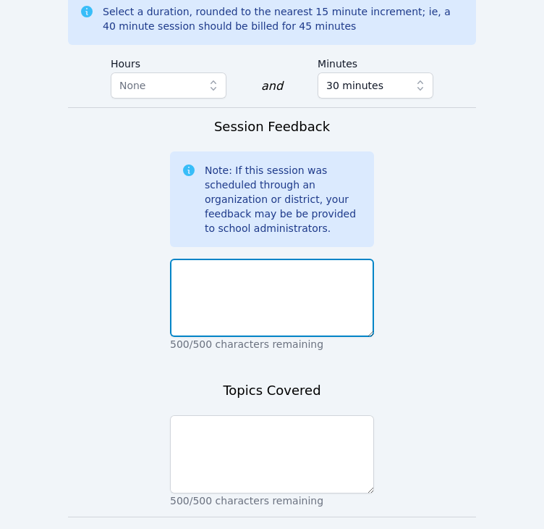
click at [323, 258] on textarea at bounding box center [272, 297] width 204 height 78
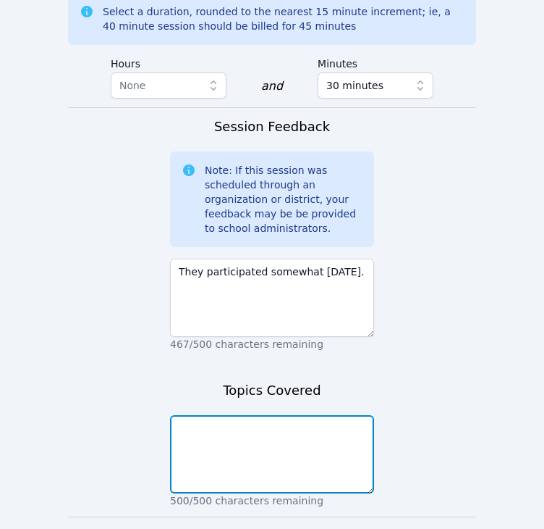
click at [253, 415] on textarea at bounding box center [272, 454] width 204 height 78
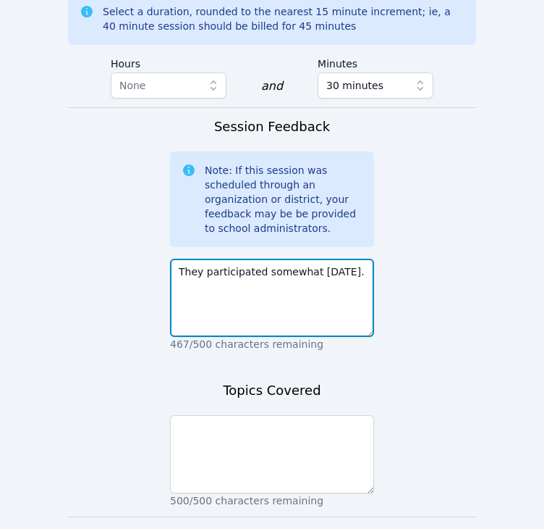
click at [339, 258] on textarea "They participated somewhat [DATE]." at bounding box center [272, 297] width 204 height 78
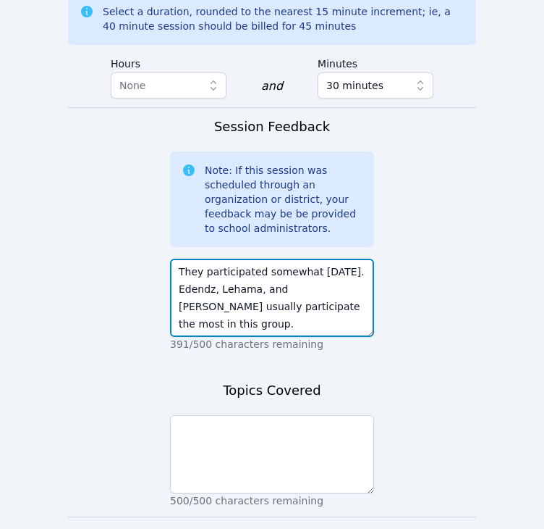
type textarea "They participated somewhat [DATE]. Edendz, Lehama, and [PERSON_NAME] usually pa…"
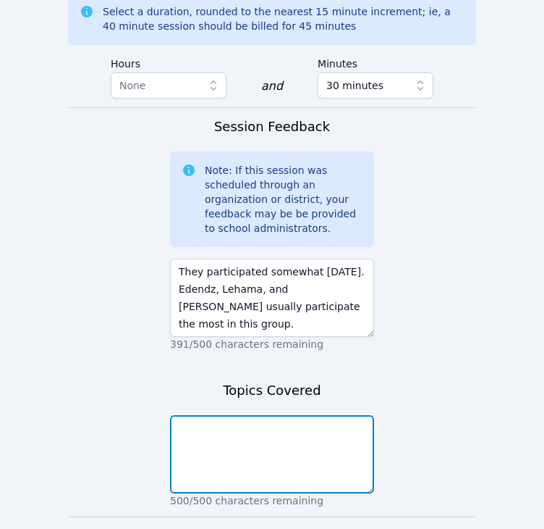
click at [281, 415] on textarea at bounding box center [272, 454] width 204 height 78
type textarea "W"
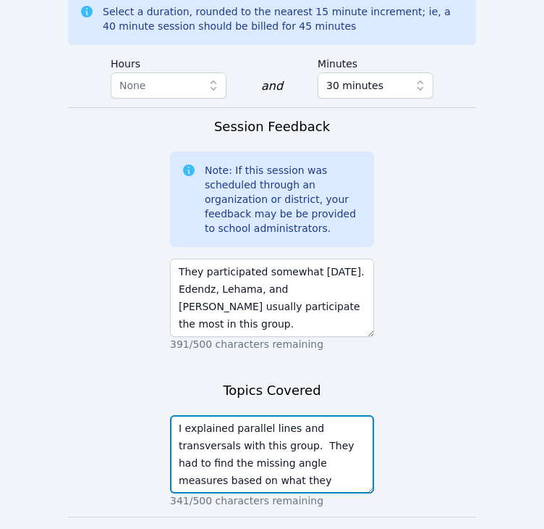
scroll to position [11, 0]
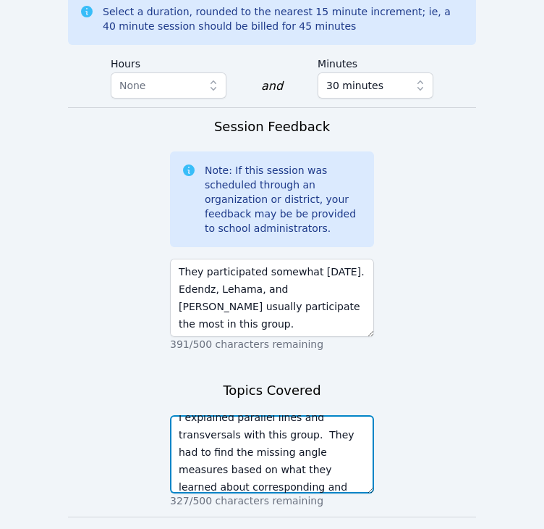
type textarea "I explained parallel lines and transversals with this group. They had to find t…"
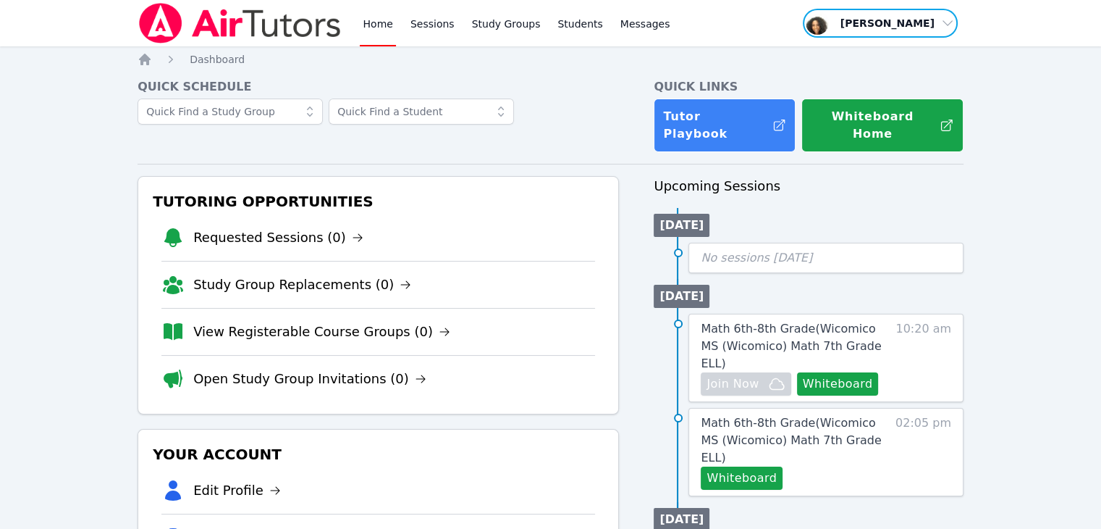
click at [544, 24] on span "button" at bounding box center [880, 23] width 158 height 32
click at [544, 70] on button "Logout" at bounding box center [885, 83] width 139 height 26
